Goal: Task Accomplishment & Management: Manage account settings

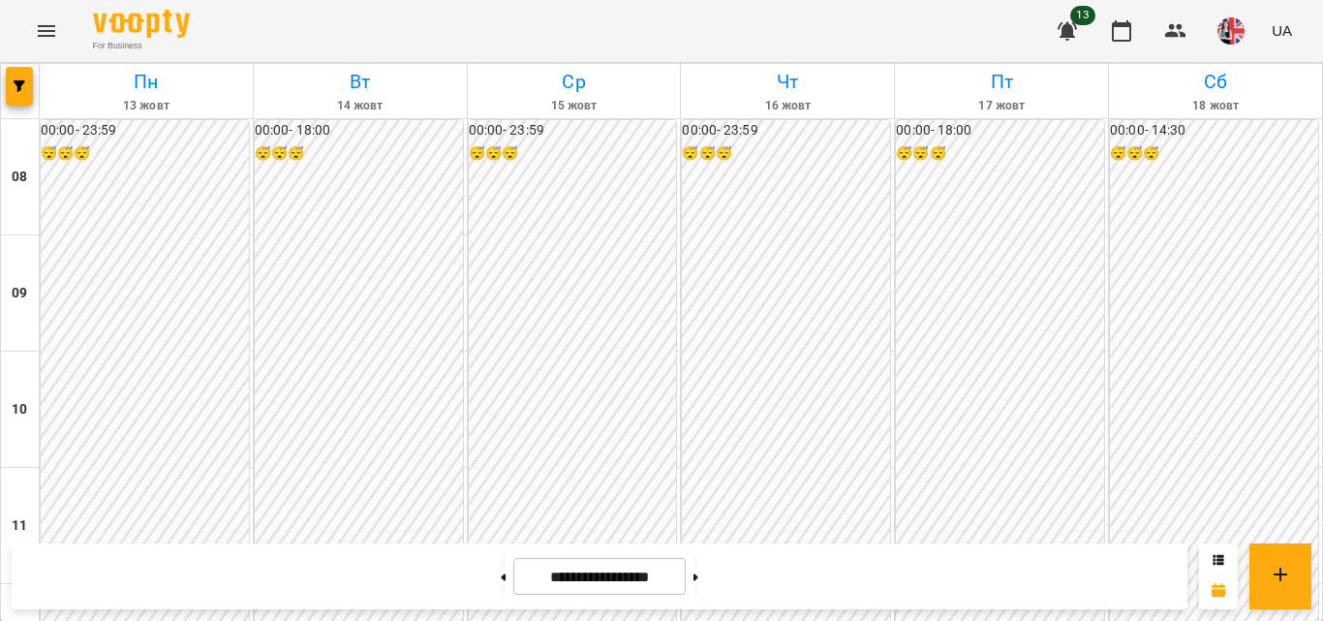
scroll to position [1097, 0]
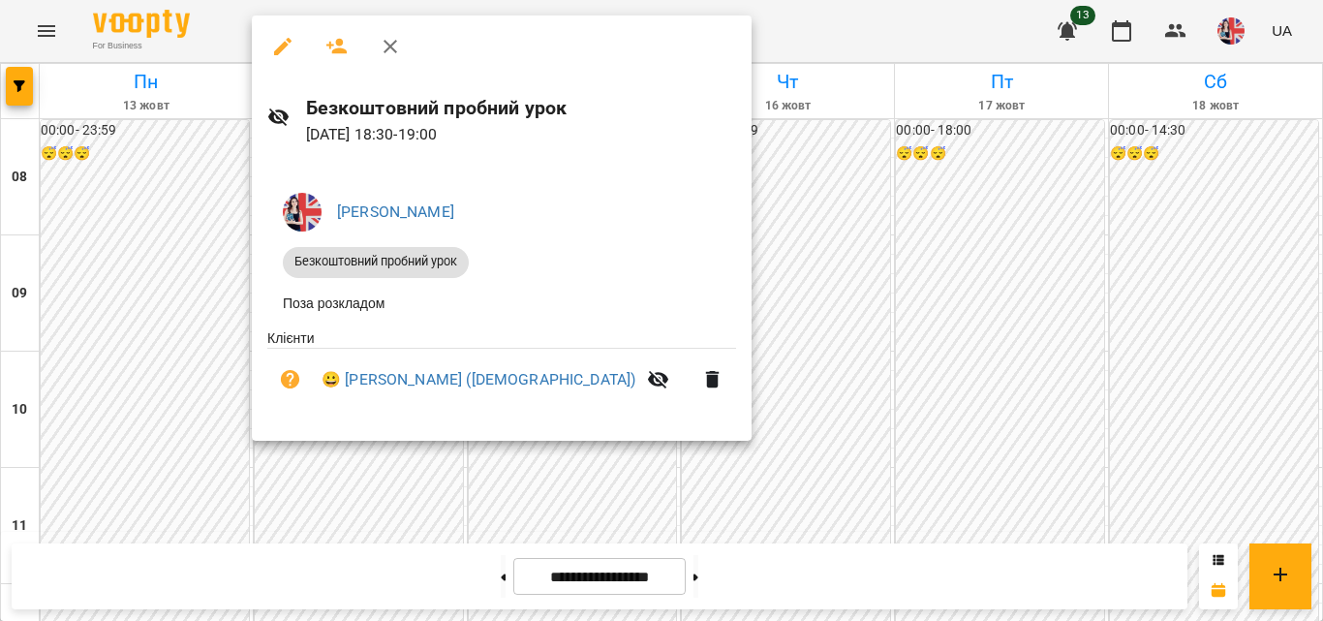
click at [529, 442] on div "[PERSON_NAME] пробний урок [PERSON_NAME] розкладом Клієнти 😀 [PERSON_NAME] (7ро…" at bounding box center [502, 302] width 500 height 280
click at [489, 442] on div "[PERSON_NAME] пробний урок [PERSON_NAME] розкладом Клієнти 😀 [PERSON_NAME] (7ро…" at bounding box center [502, 302] width 500 height 280
click at [426, 456] on div at bounding box center [661, 310] width 1323 height 621
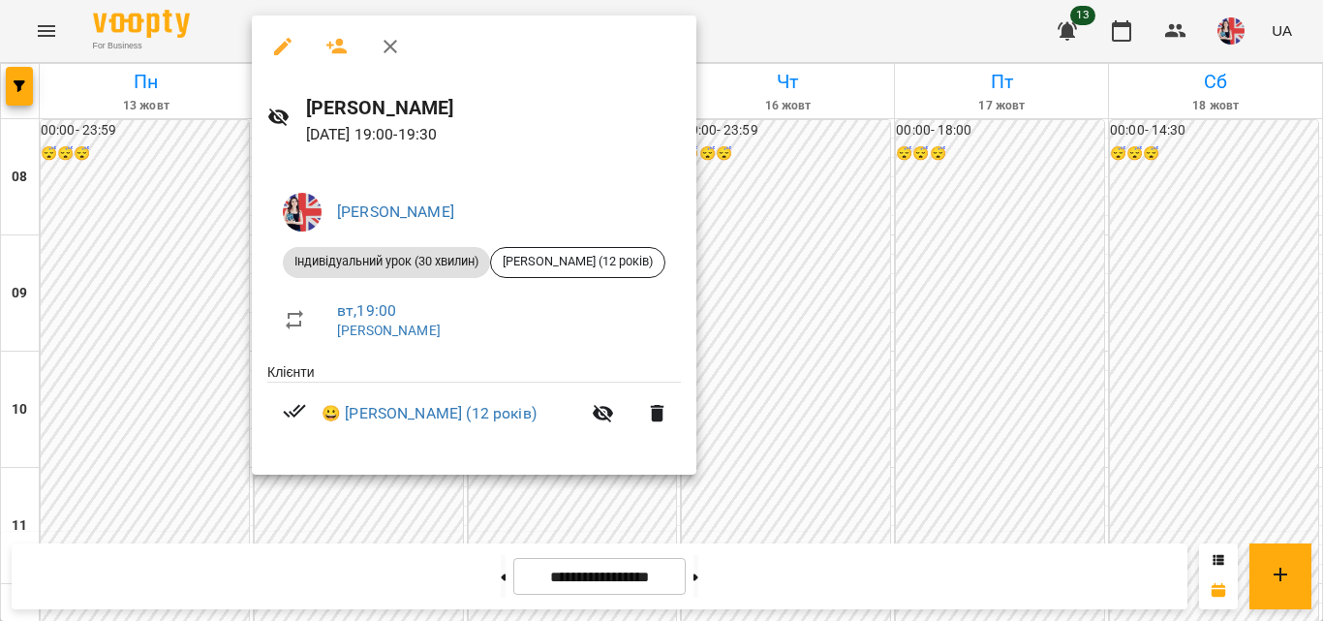
click at [231, 301] on div at bounding box center [661, 310] width 1323 height 621
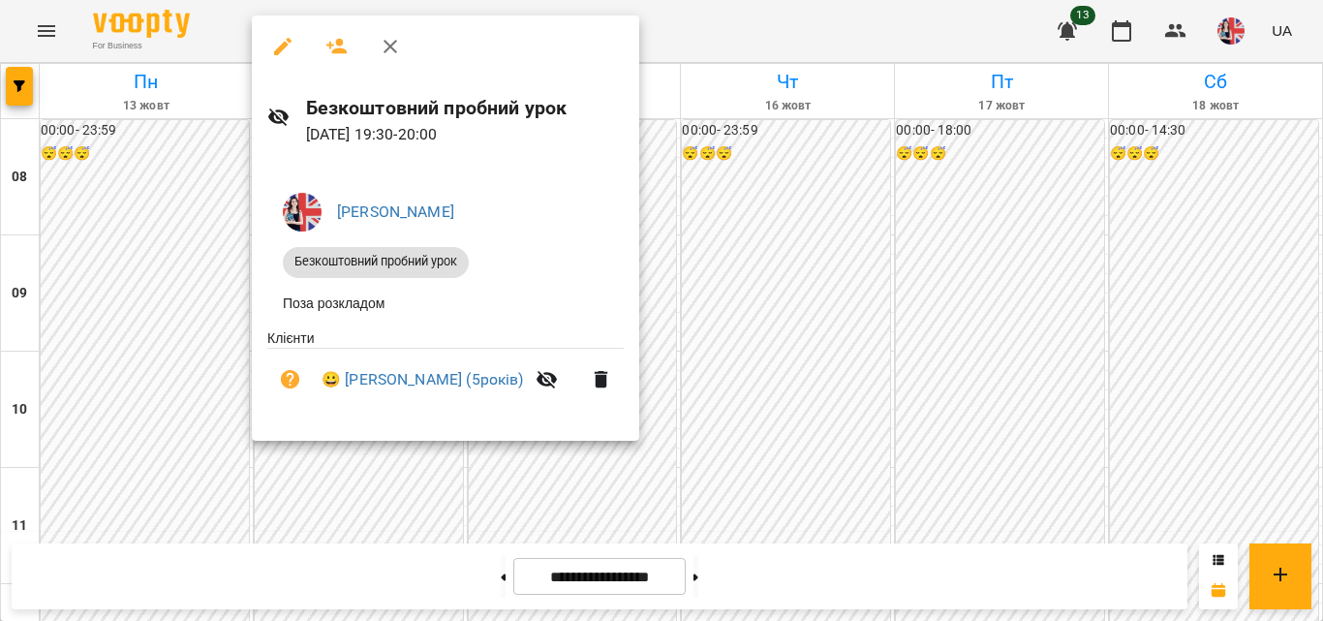
drag, startPoint x: 293, startPoint y: 377, endPoint x: 513, endPoint y: 461, distance: 236.4
click at [513, 461] on div "Безкоштовний пробний урок [DATE] 19:30 - 20:00 [PERSON_NAME] пробний урок Поза …" at bounding box center [661, 310] width 1323 height 621
click at [513, 461] on div at bounding box center [661, 310] width 1323 height 621
